Goal: Transaction & Acquisition: Download file/media

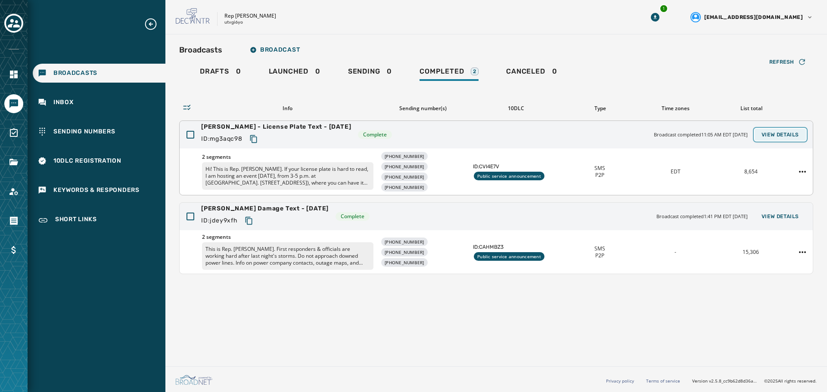
click at [772, 133] on span "View Details" at bounding box center [779, 134] width 37 height 7
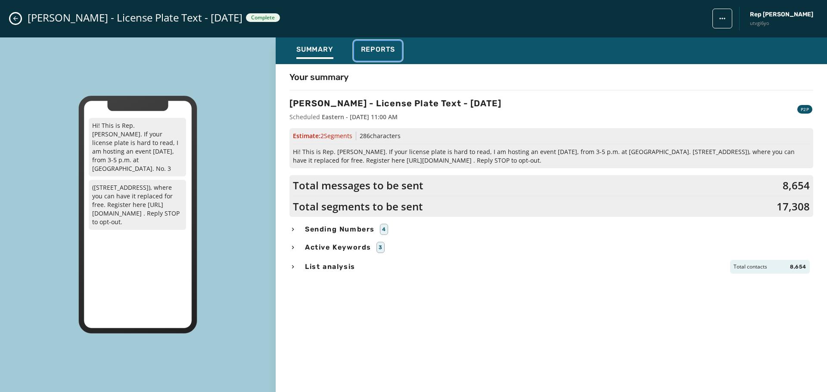
click at [374, 50] on span "Reports" at bounding box center [378, 49] width 34 height 9
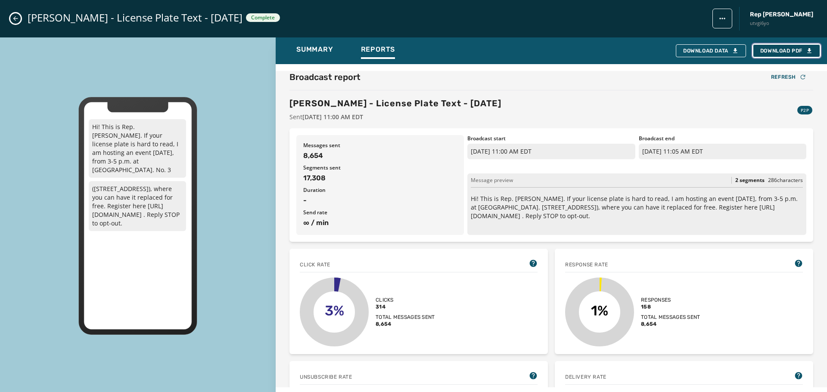
click at [781, 51] on span "Download PDF" at bounding box center [786, 50] width 53 height 7
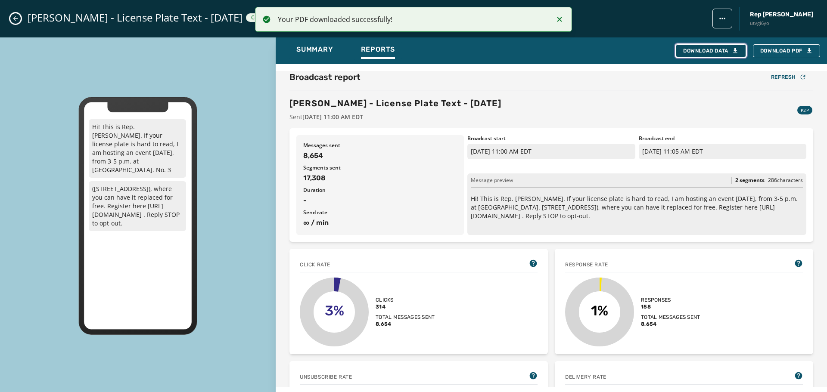
click at [716, 54] on div "Download Data" at bounding box center [711, 50] width 56 height 7
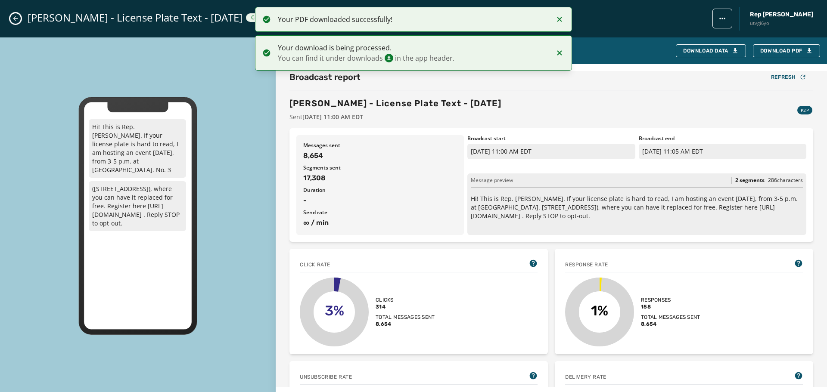
click at [0, 15] on div "[PERSON_NAME] - License Plate Text - [DATE] Complete Rep [PERSON_NAME] utvgi6yo" at bounding box center [413, 18] width 827 height 37
click at [10, 16] on div "[PERSON_NAME] - License Plate Text - [DATE] Complete Rep [PERSON_NAME] utvgi6yo" at bounding box center [413, 18] width 827 height 37
click at [14, 19] on icon "Close admin drawer" at bounding box center [15, 18] width 5 height 5
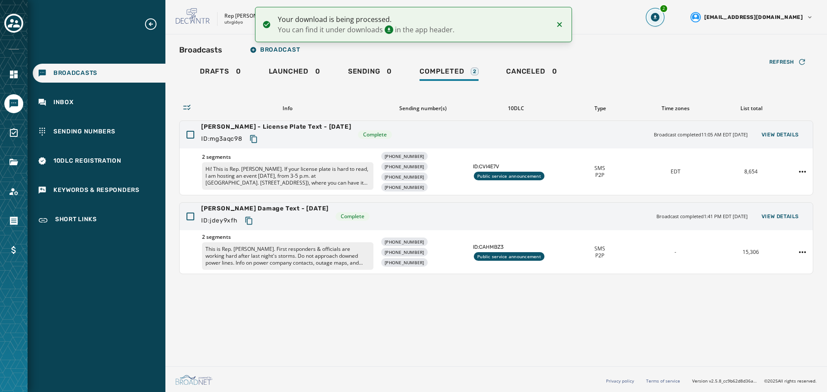
click at [659, 16] on icon "Download Menu" at bounding box center [655, 17] width 9 height 9
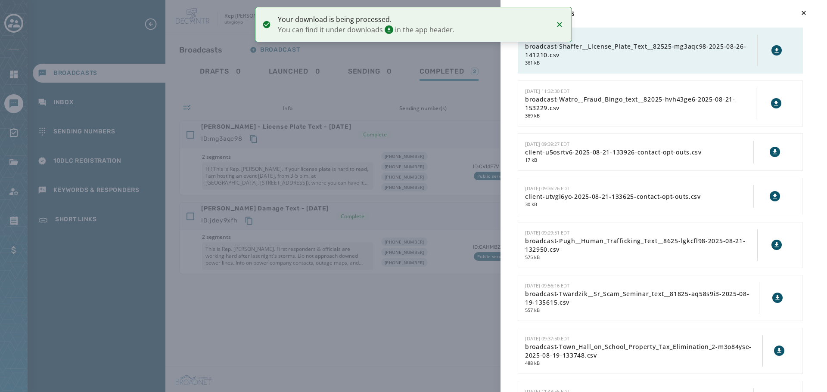
click at [773, 51] on icon at bounding box center [776, 50] width 7 height 7
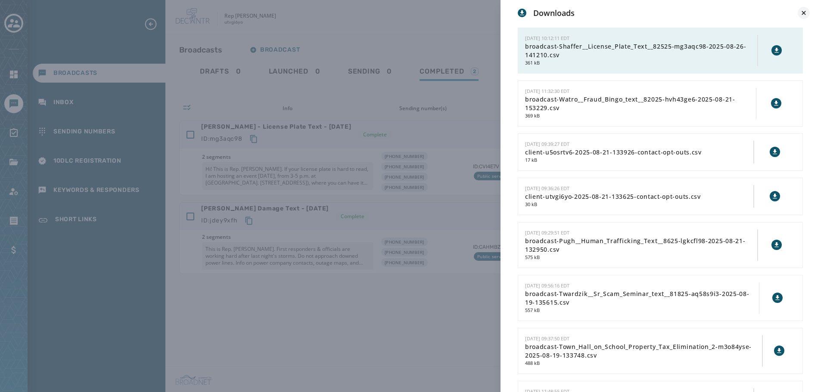
click at [804, 13] on icon at bounding box center [803, 13] width 4 height 4
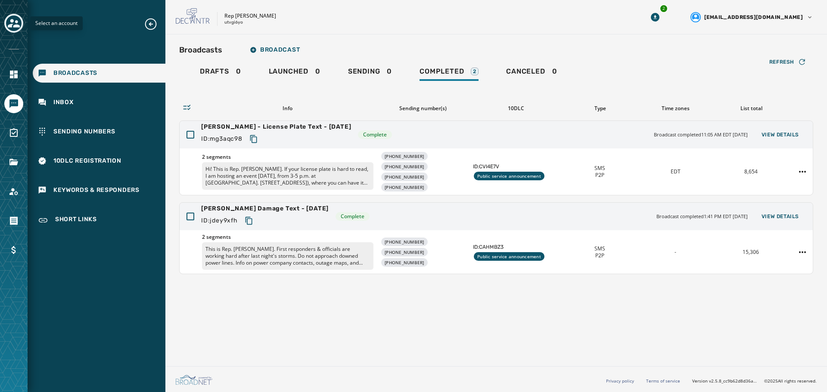
click at [12, 22] on icon "Toggle account select drawer" at bounding box center [14, 23] width 12 height 9
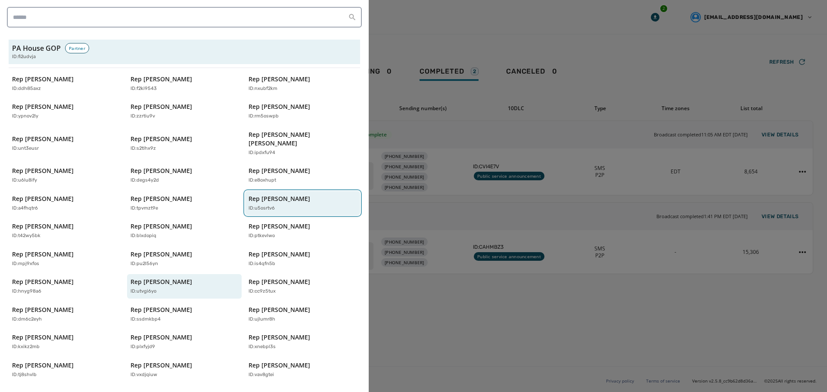
click at [260, 205] on p "ID: u5osrtv6" at bounding box center [261, 208] width 26 height 7
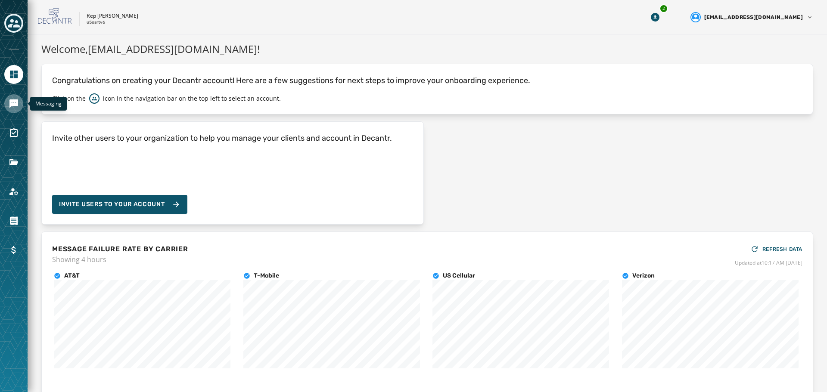
click at [20, 101] on link "Navigate to Messaging" at bounding box center [13, 103] width 19 height 19
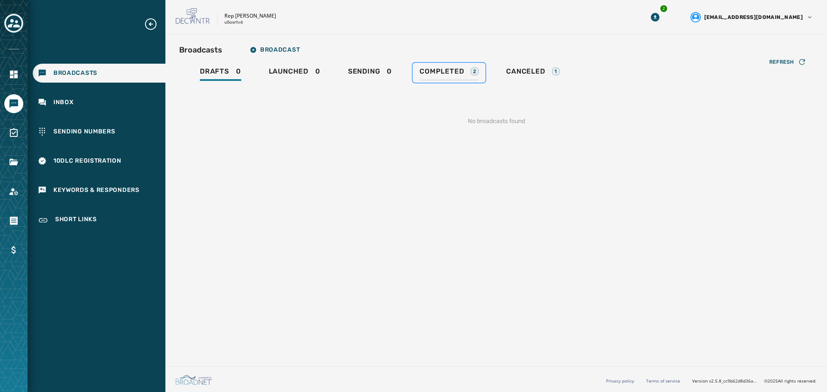
click at [454, 71] on span "Completed" at bounding box center [441, 71] width 44 height 9
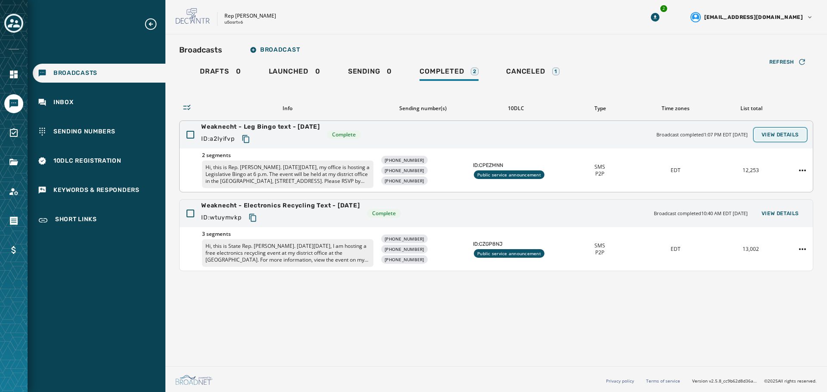
click at [791, 133] on span "View Details" at bounding box center [779, 134] width 37 height 7
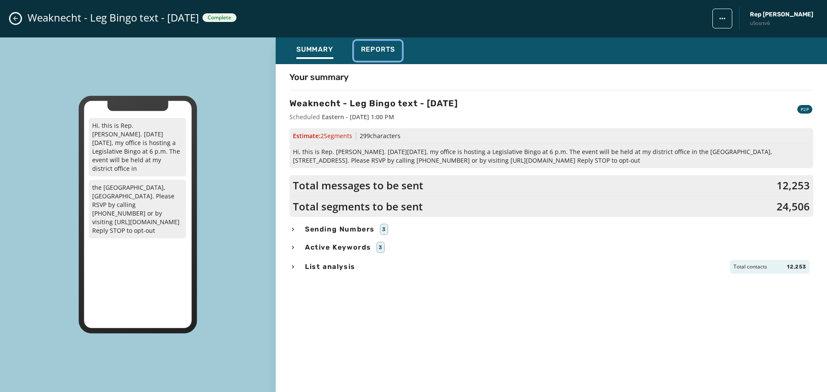
click at [370, 47] on span "Reports" at bounding box center [378, 49] width 34 height 9
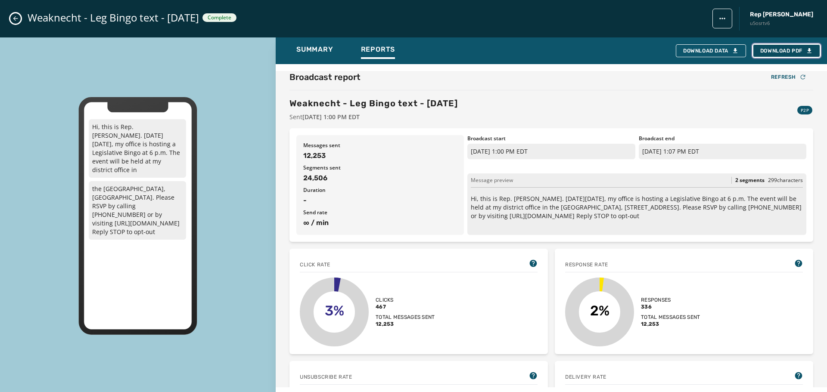
click at [777, 53] on span "Download PDF" at bounding box center [786, 50] width 53 height 7
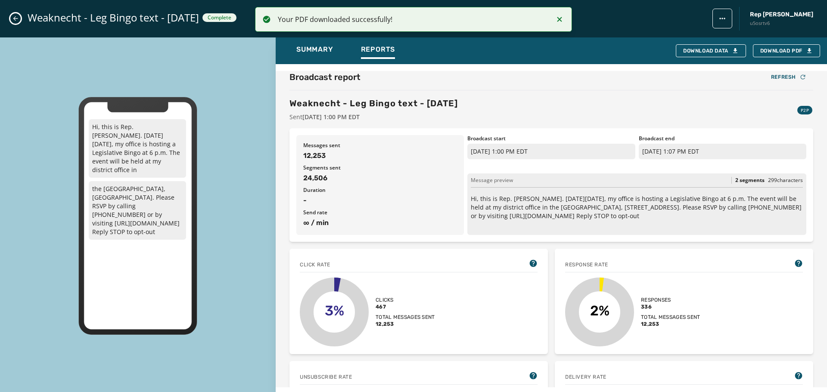
click at [13, 17] on icon "Close admin drawer" at bounding box center [15, 18] width 7 height 7
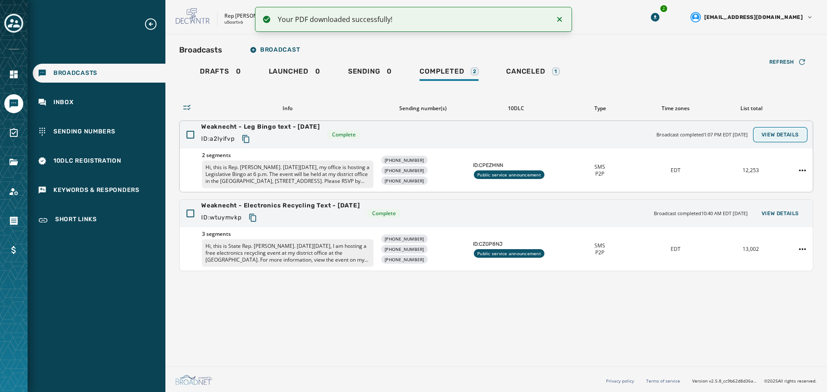
click at [797, 132] on span "View Details" at bounding box center [779, 134] width 37 height 7
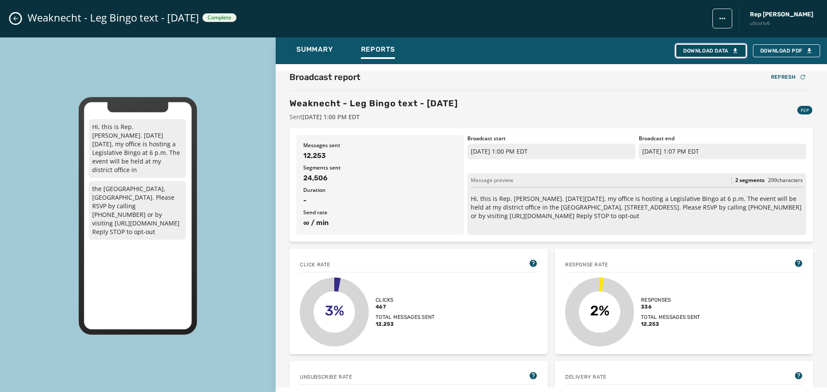
click at [698, 51] on div "Download Data" at bounding box center [711, 50] width 56 height 7
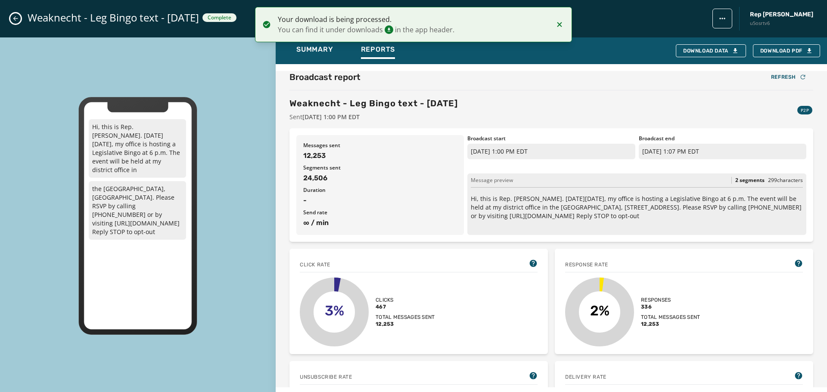
click at [9, 17] on div "Weaknecht - Leg Bingo text - [DATE] Complete Rep [PERSON_NAME] u5osrtv6" at bounding box center [413, 18] width 827 height 37
click at [15, 17] on icon "Close admin drawer" at bounding box center [15, 18] width 5 height 5
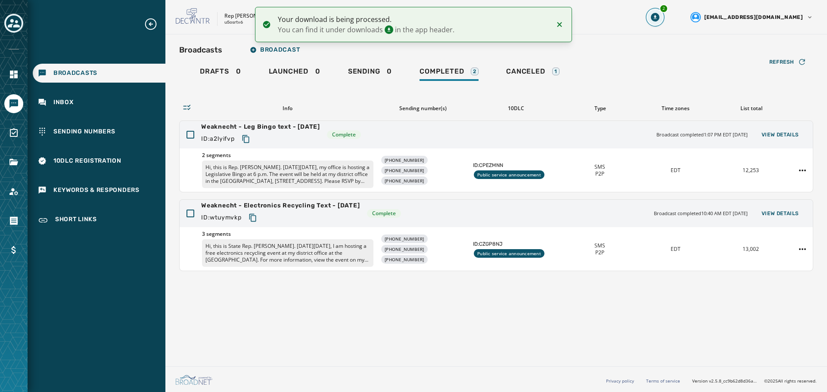
click at [663, 18] on button "2" at bounding box center [654, 16] width 15 height 15
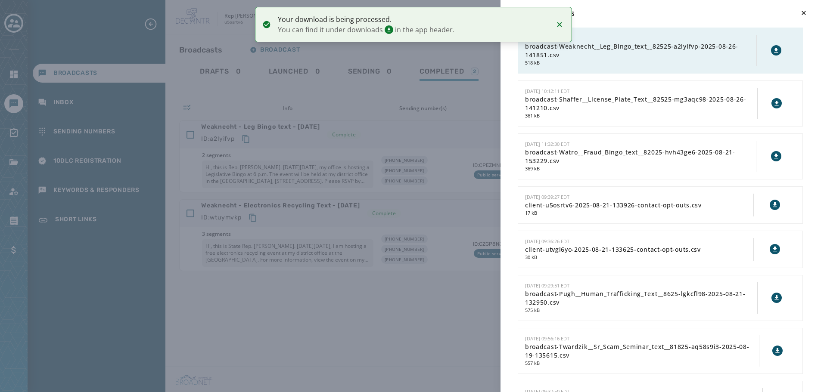
click at [772, 51] on icon at bounding box center [775, 50] width 7 height 7
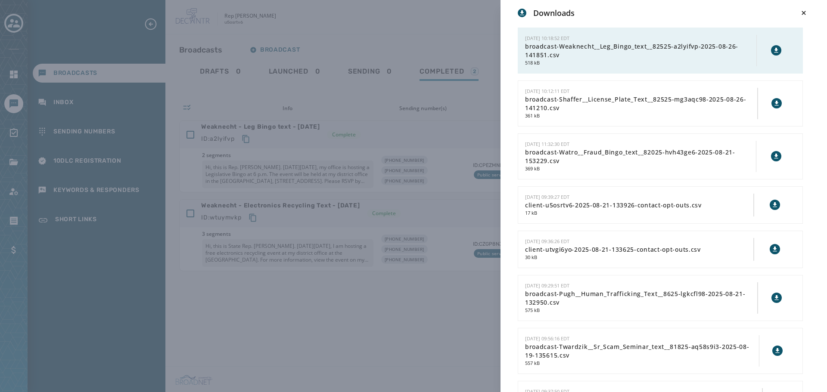
click at [368, 21] on div "Downloads [DATE] 10:18:52 EDT broadcast-Weaknecht__Leg_Bingo_text__82525-a2lyif…" at bounding box center [413, 196] width 827 height 392
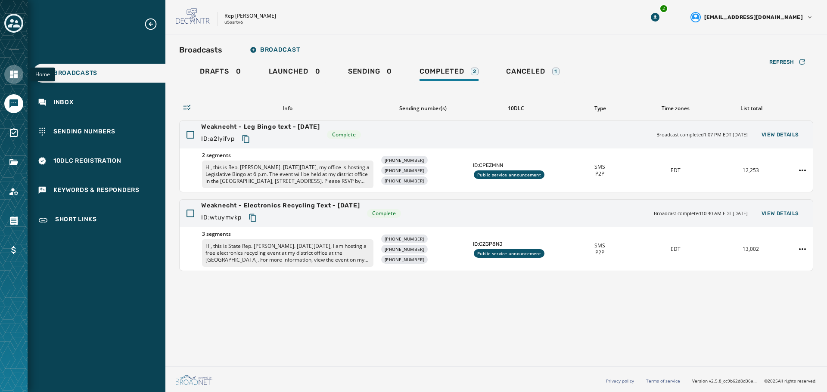
click at [15, 78] on icon "Navigate to Home" at bounding box center [14, 75] width 8 height 8
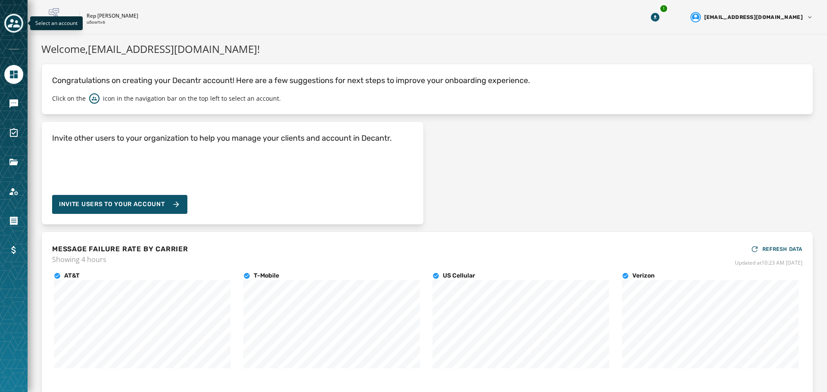
click at [13, 22] on icon "Toggle account select drawer" at bounding box center [14, 23] width 12 height 9
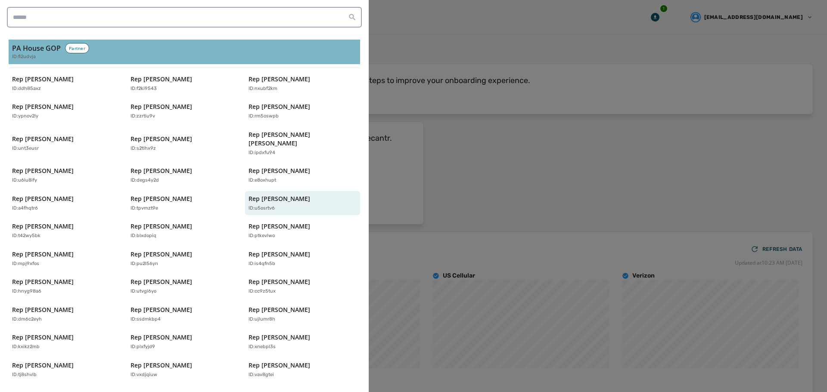
click at [22, 59] on span "ID: fi2udvja" at bounding box center [24, 56] width 24 height 7
